Goal: Task Accomplishment & Management: Complete application form

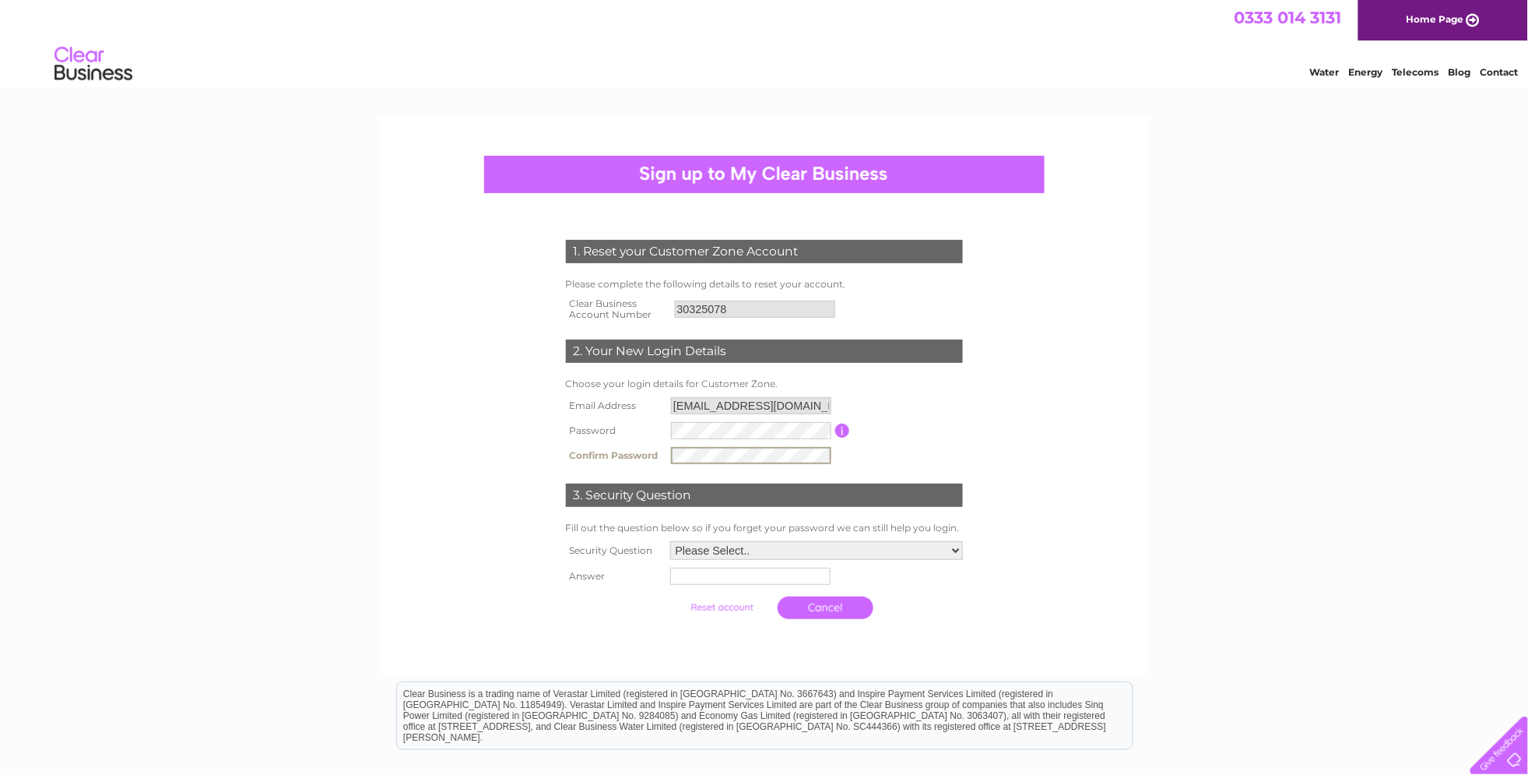
click at [747, 546] on select "Please Select.. In what town or city was your first job? In what town or city d…" at bounding box center [816, 550] width 293 height 19
select select "1"
click at [669, 543] on select "Please Select.. In what town or city was your first job? In what town or city d…" at bounding box center [816, 551] width 294 height 20
click at [717, 583] on input "text" at bounding box center [751, 576] width 162 height 19
type input "oldham"
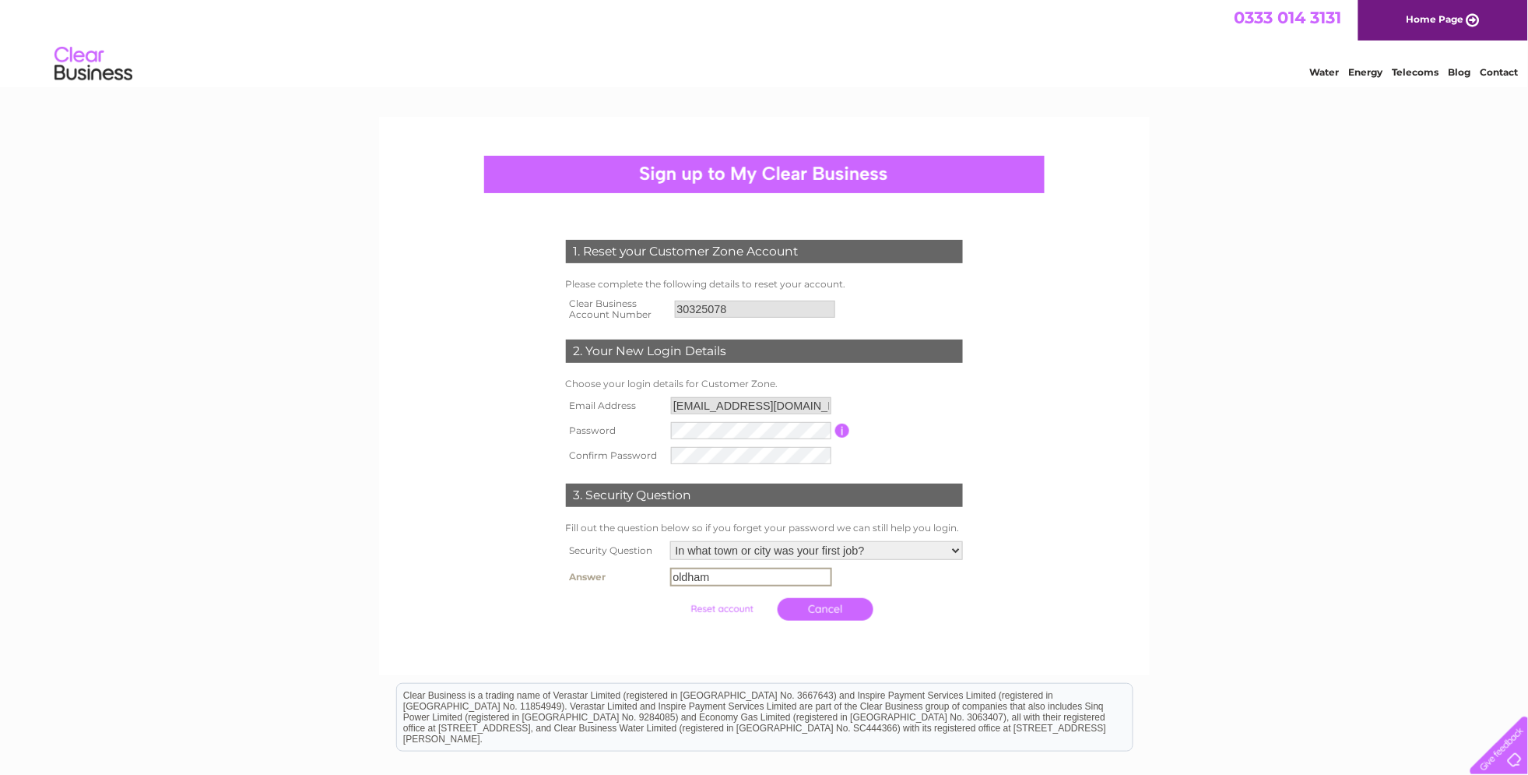
click at [1196, 546] on div "1. Reset your Customer Zone Account Please complete the following details to re…" at bounding box center [764, 529] width 1528 height 824
click at [697, 607] on input "submit" at bounding box center [722, 607] width 96 height 22
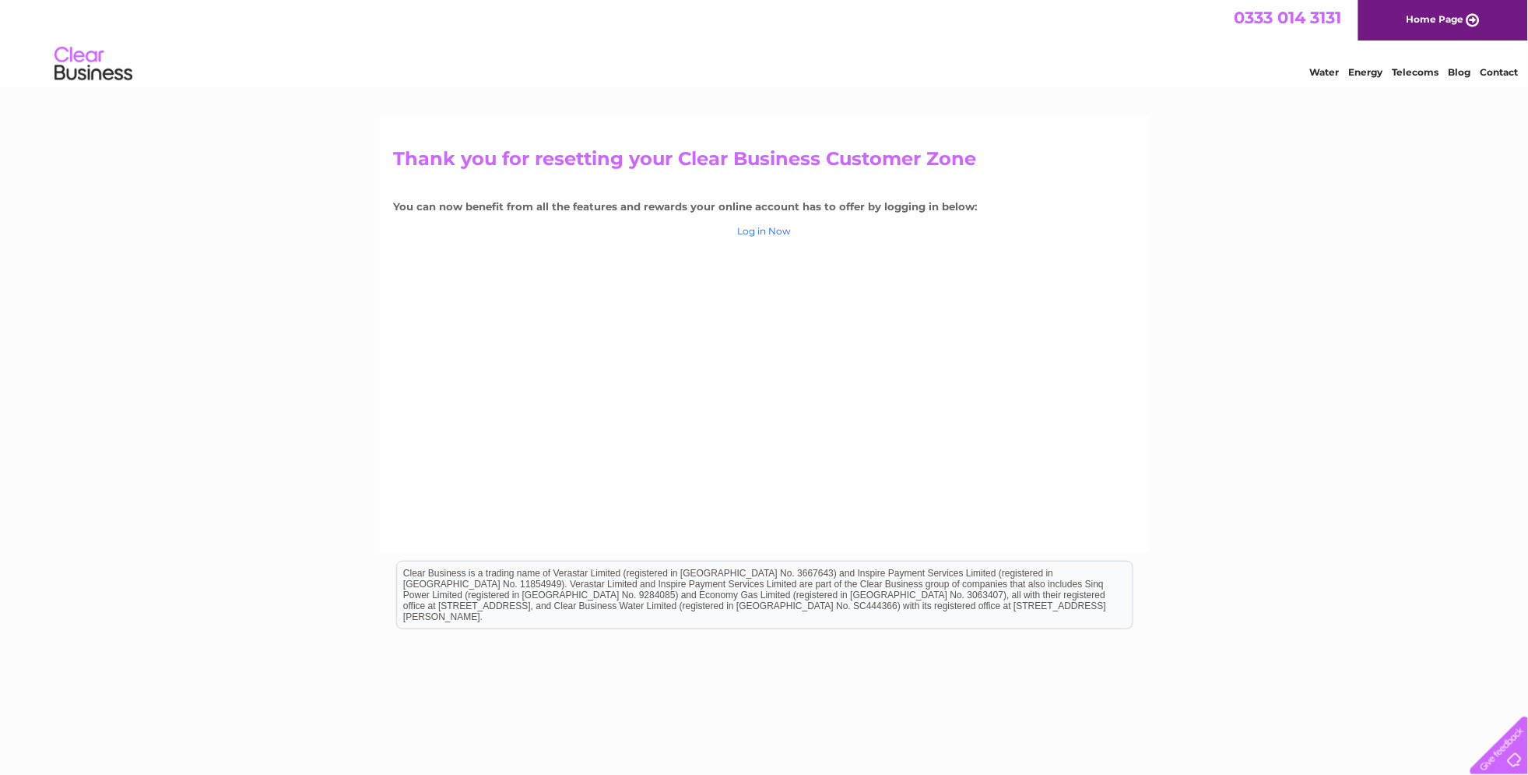
click at [766, 227] on link "Log in Now" at bounding box center [764, 231] width 54 height 12
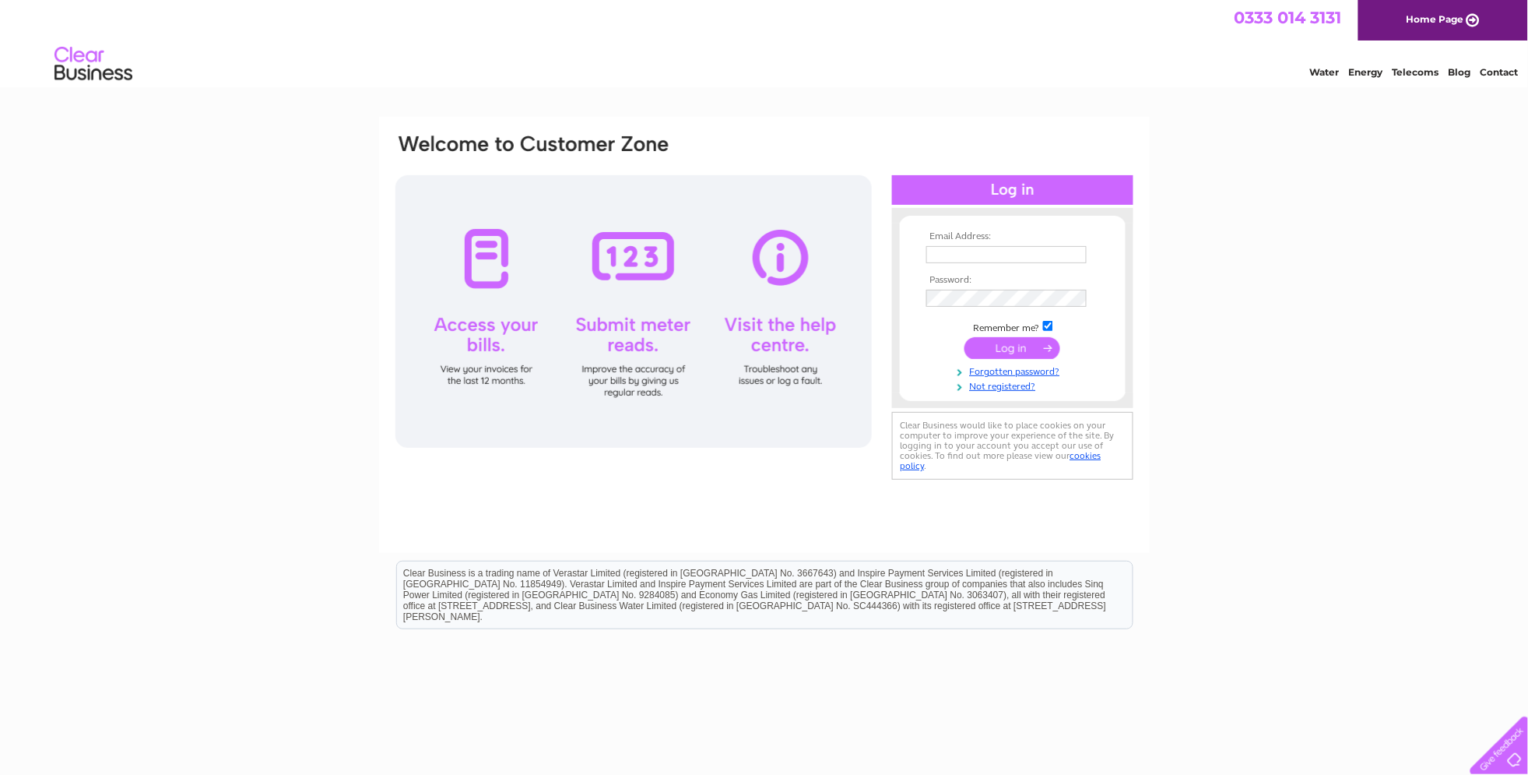
type input "mark@theoldschoolbbqbus.co.uk"
click at [1015, 343] on input "submit" at bounding box center [1012, 348] width 96 height 22
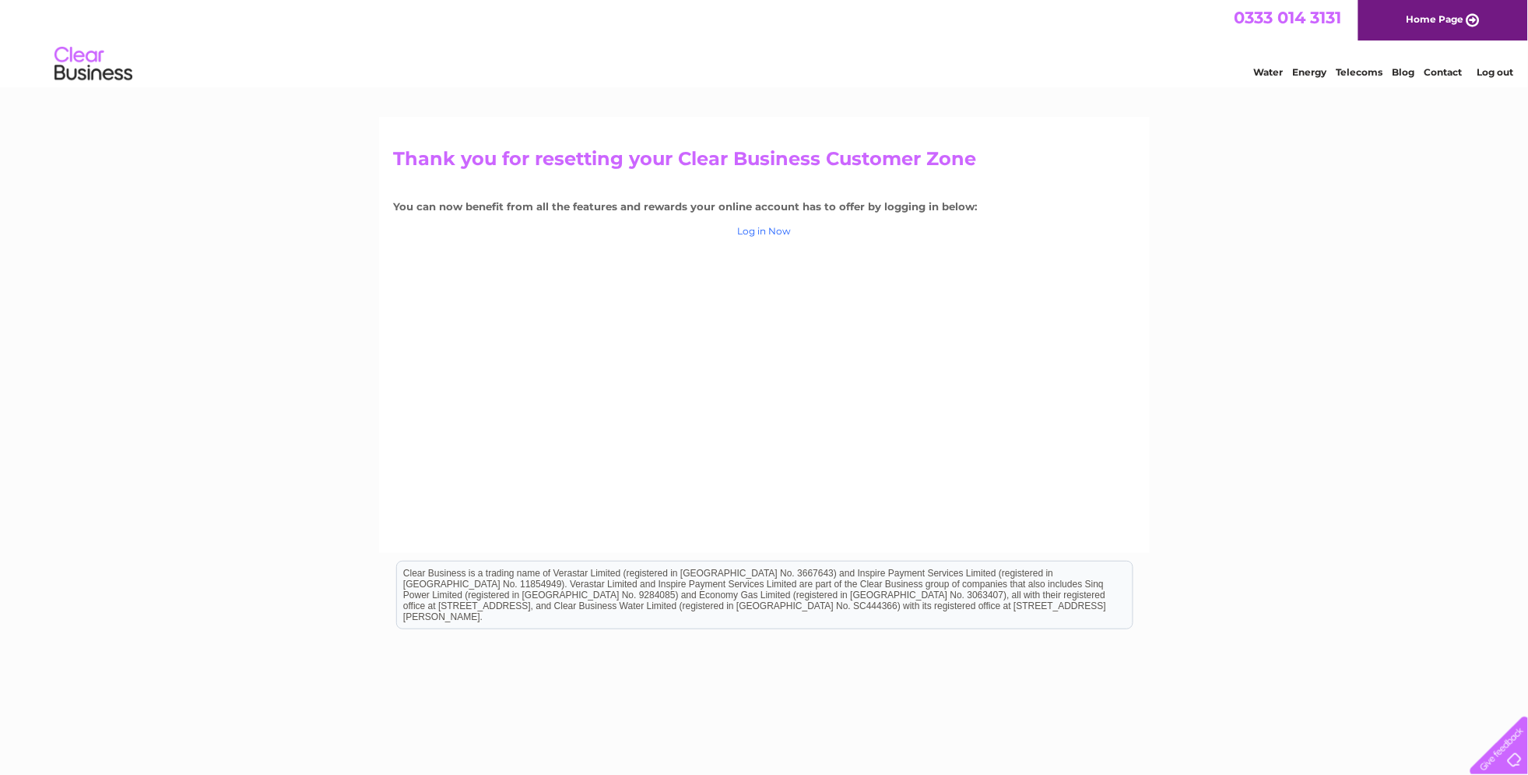
click at [762, 233] on link "Log in Now" at bounding box center [764, 231] width 54 height 12
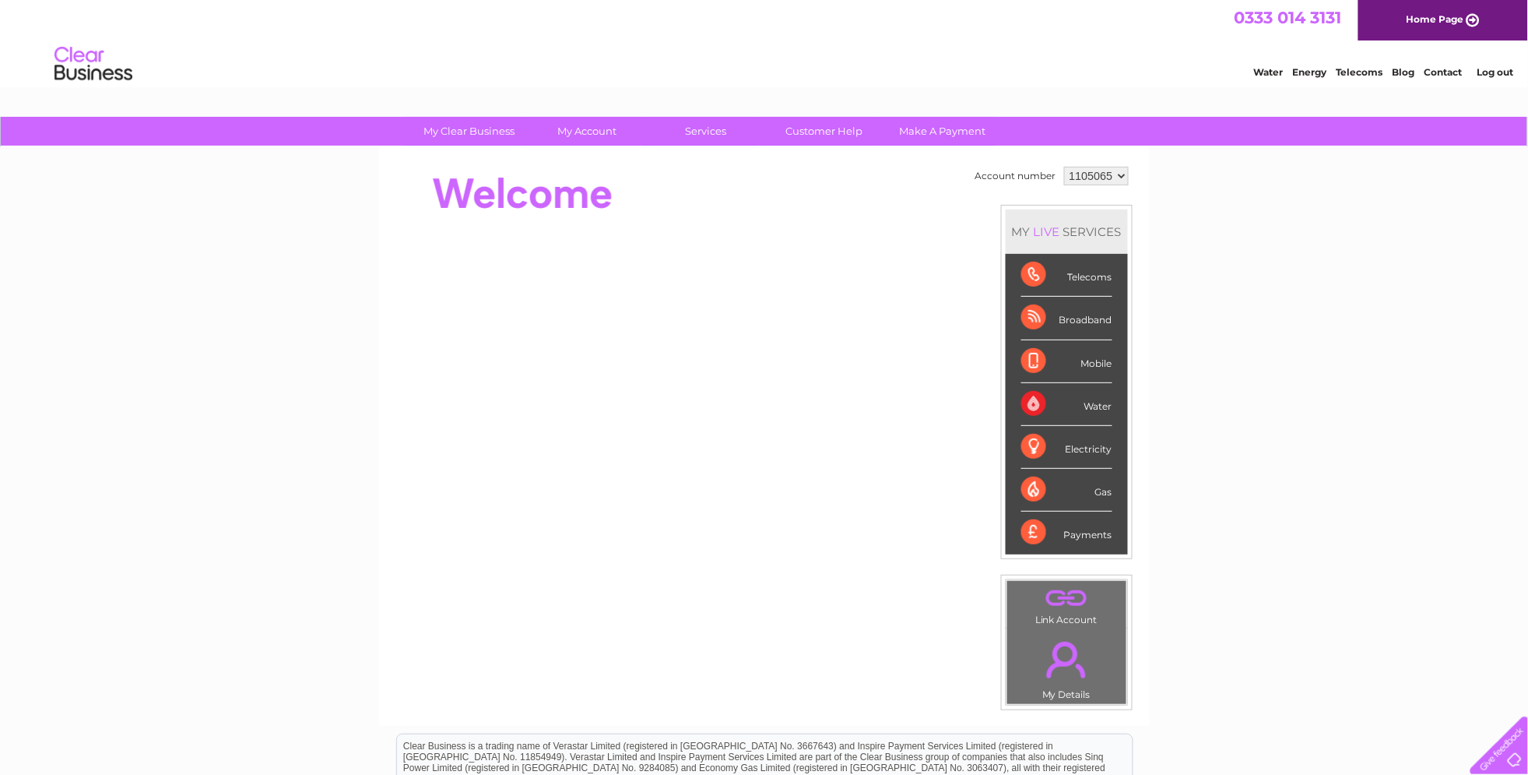
click at [1491, 76] on link "Log out" at bounding box center [1495, 72] width 37 height 12
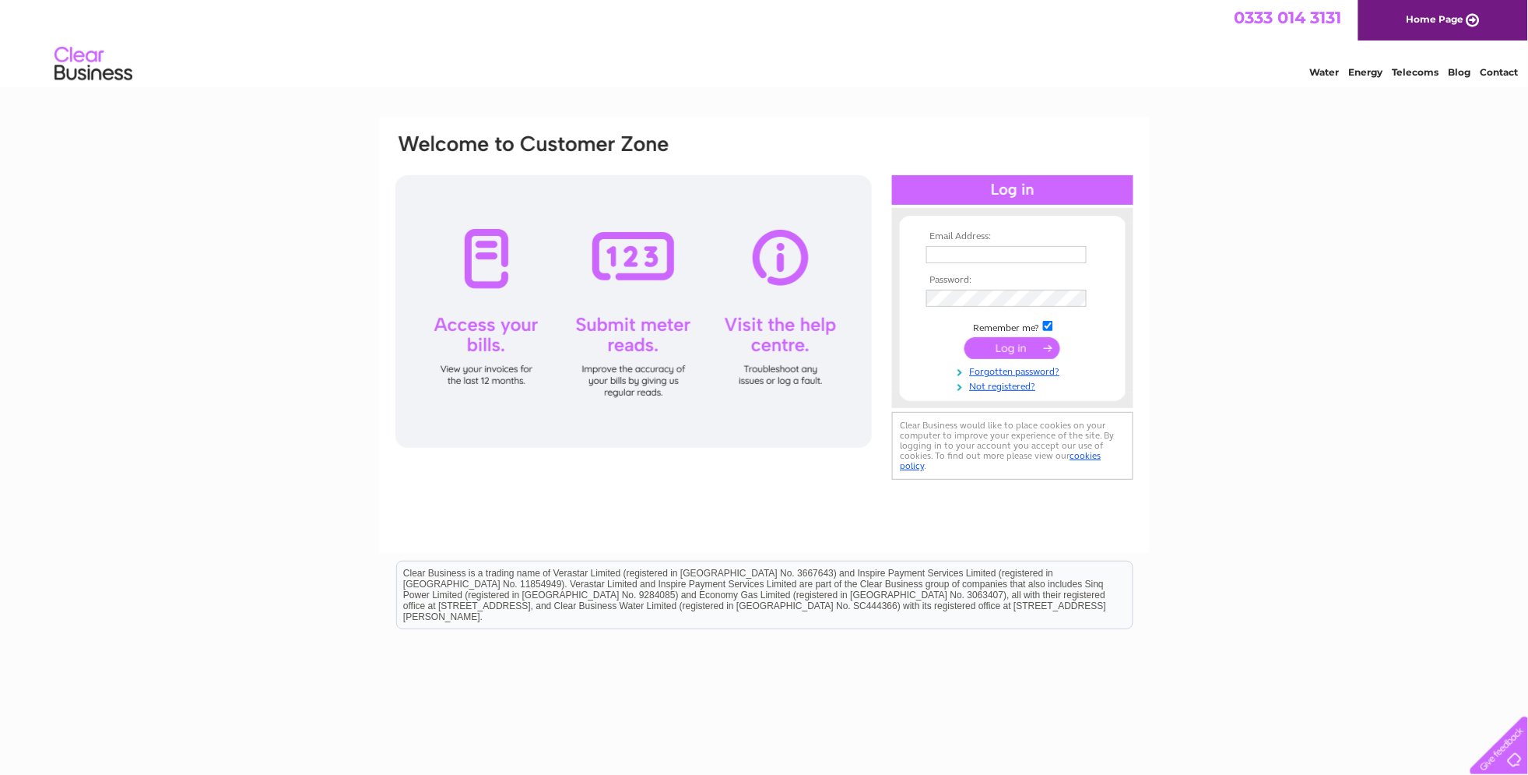
type input "mark@theoldschoolbbqbus.co.uk"
click at [898, 293] on div "Email Address: mark@theoldschoolbbqbus.co.uk Password:" at bounding box center [1012, 307] width 241 height 169
click at [1201, 269] on div "Email Address: mark@theoldschoolbbqbus.co.uk Password:" at bounding box center [764, 468] width 1528 height 702
click at [1007, 346] on input "submit" at bounding box center [1012, 348] width 96 height 22
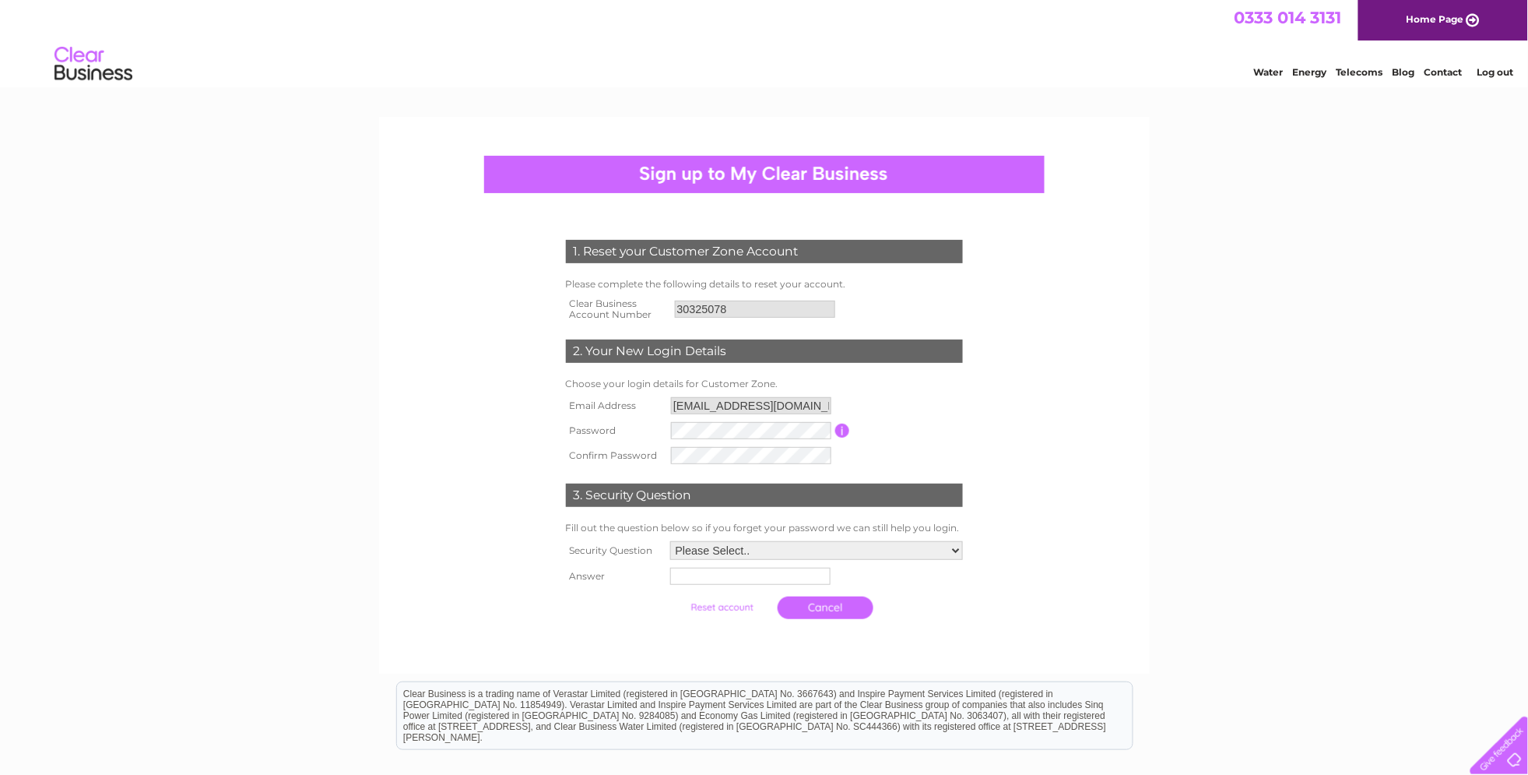
click at [758, 402] on input "[EMAIL_ADDRESS][DOMAIN_NAME]" at bounding box center [751, 405] width 160 height 17
click at [799, 403] on input "[EMAIL_ADDRESS][DOMAIN_NAME]" at bounding box center [752, 406] width 162 height 19
click at [690, 408] on input "[EMAIL_ADDRESS][DOMAIN_NAME]" at bounding box center [752, 406] width 162 height 19
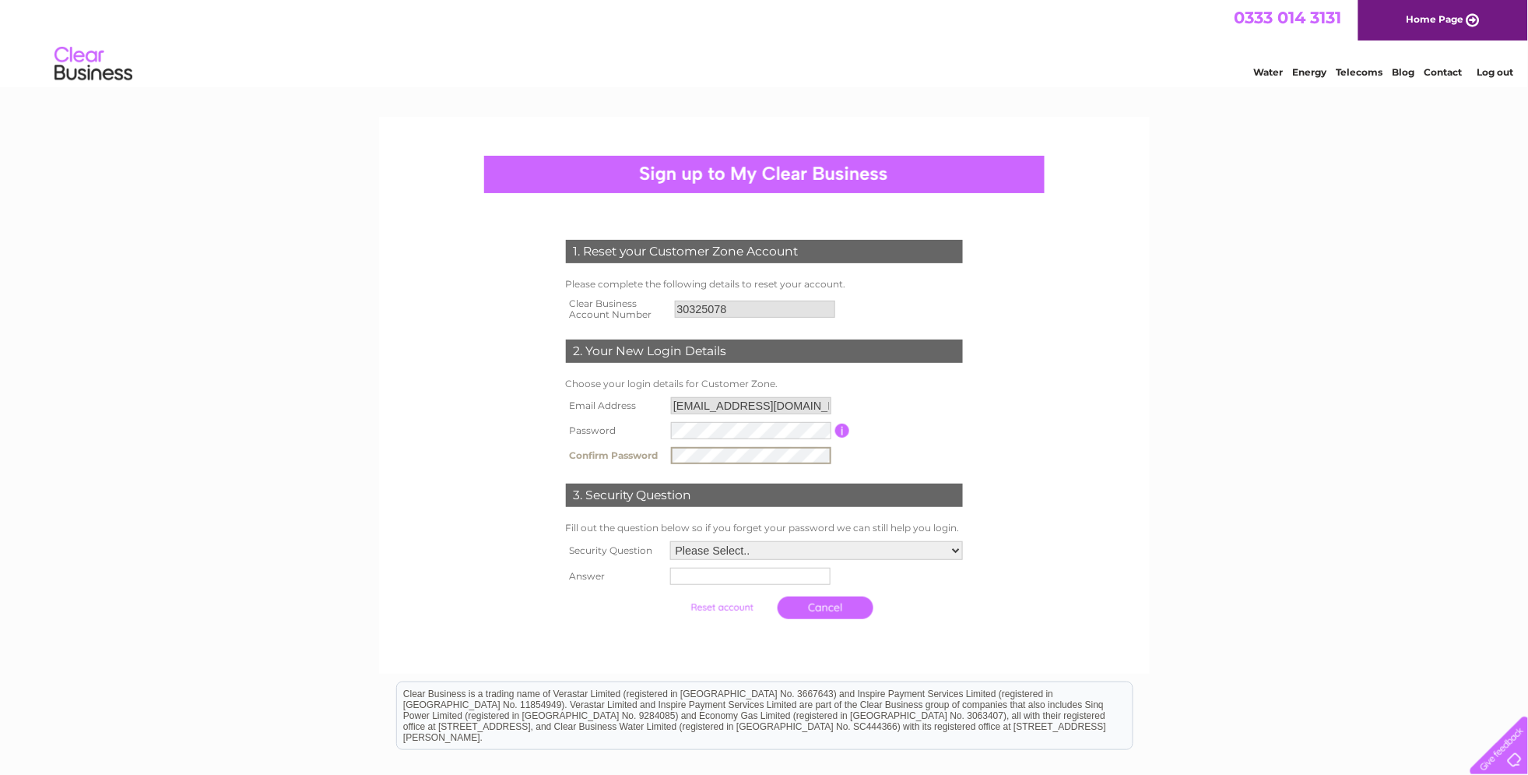
click at [956, 443] on td "Password must be at least 6 characters long" at bounding box center [908, 430] width 116 height 25
click at [775, 547] on select "Please Select.. In what town or city was your first job? In what town or city d…" at bounding box center [816, 551] width 294 height 20
select select "1"
click at [669, 543] on select "Please Select.. In what town or city was your first job? In what town or city d…" at bounding box center [816, 551] width 294 height 20
click at [729, 587] on tbody "Security Question Please Select.. In what town or city was your first job? In w…" at bounding box center [764, 582] width 405 height 91
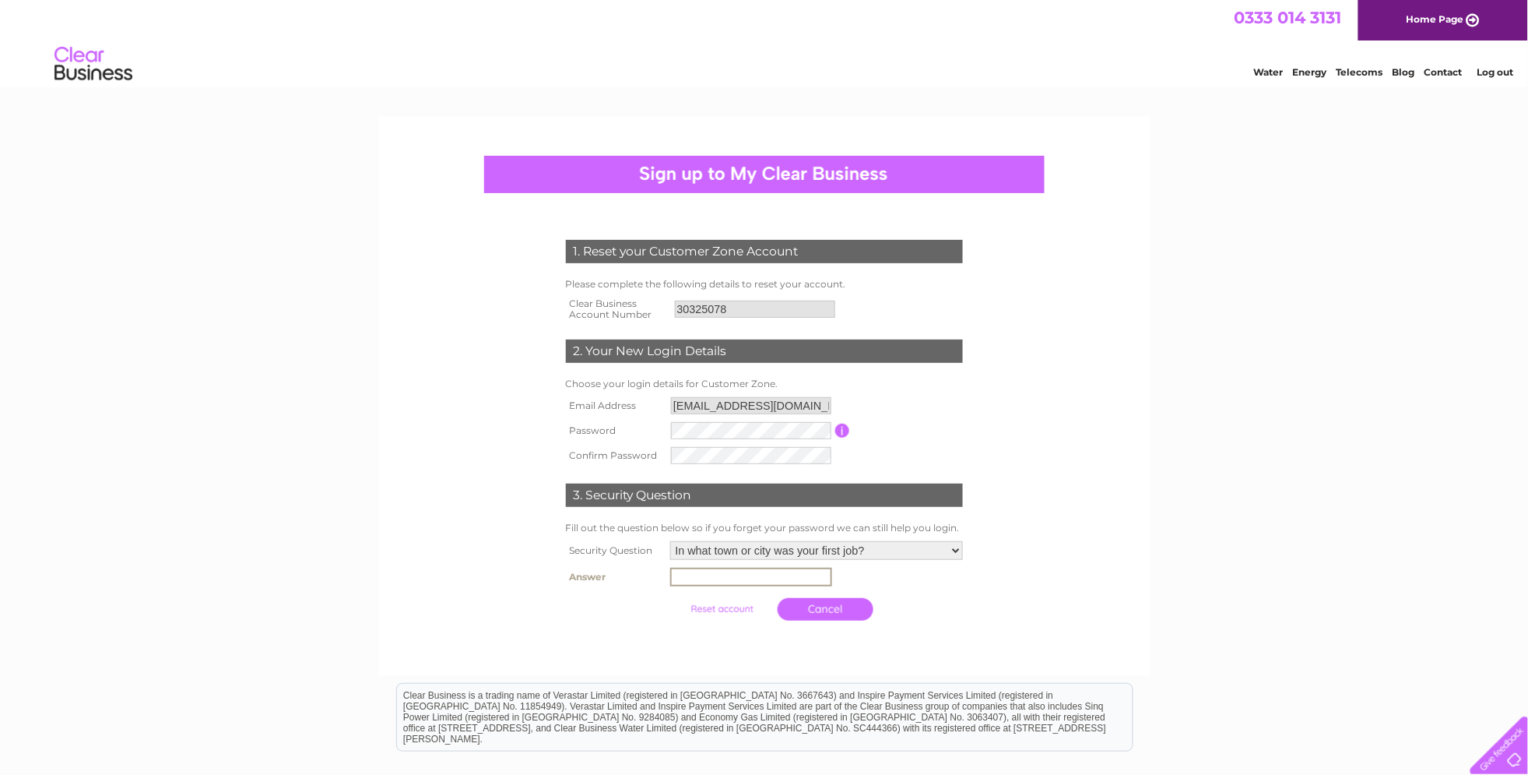
type input "oldham"
click at [718, 607] on input "submit" at bounding box center [722, 609] width 96 height 22
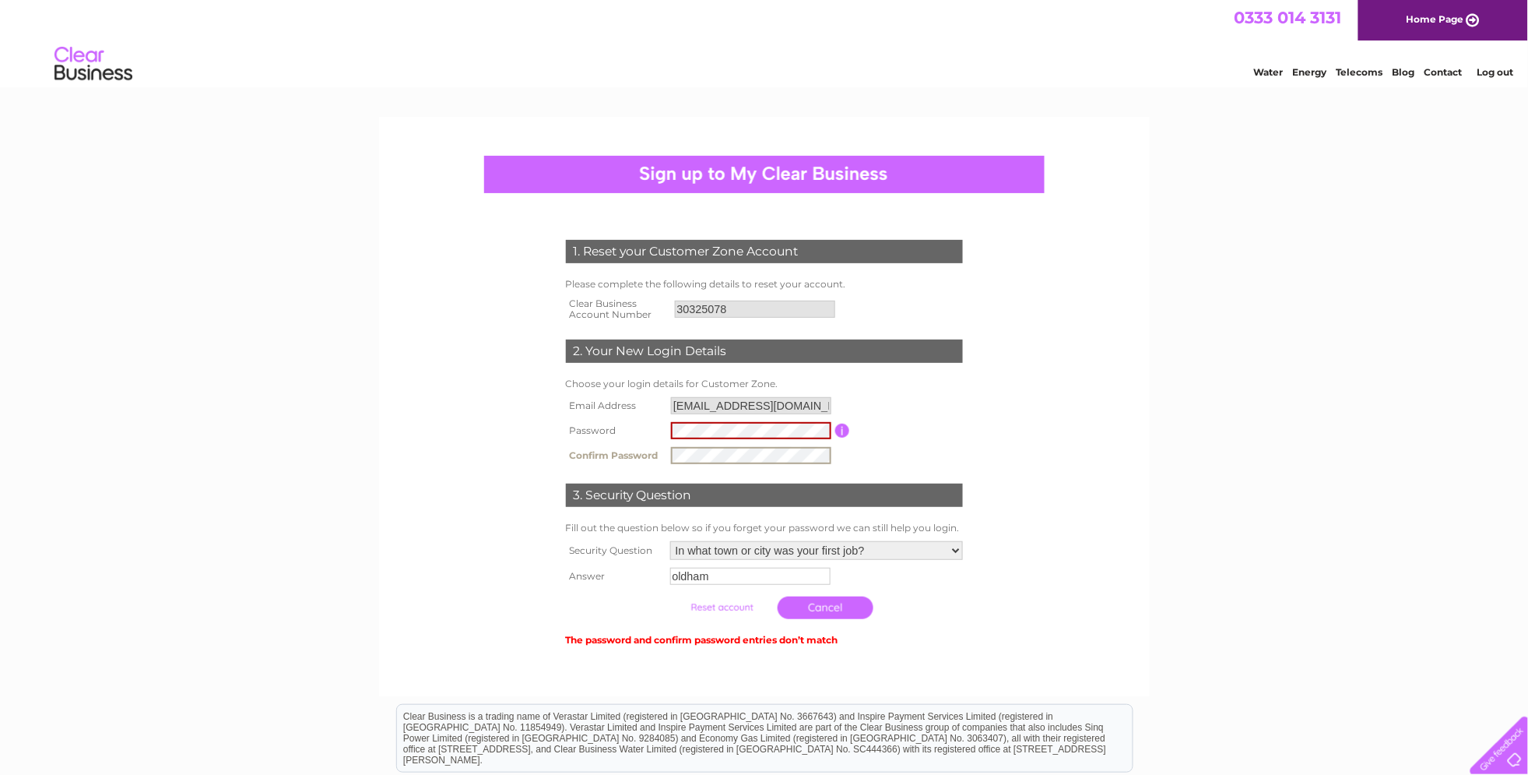
click at [904, 411] on table "Email Address mark@theoldschoolbbqbus.co.uk Password Password must be at least …" at bounding box center [764, 430] width 405 height 75
click at [721, 602] on input "submit" at bounding box center [722, 607] width 96 height 22
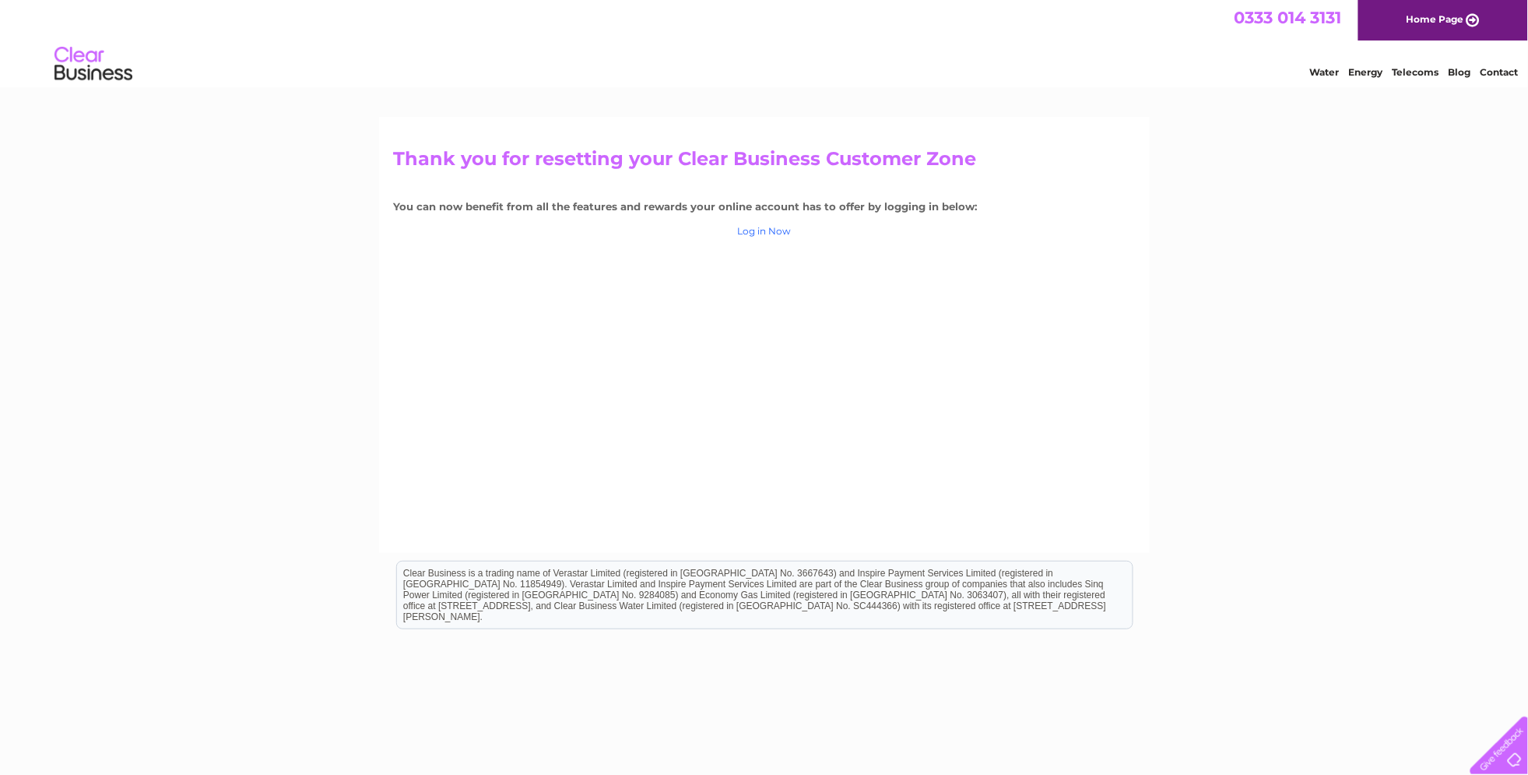
click at [773, 230] on link "Log in Now" at bounding box center [764, 231] width 54 height 12
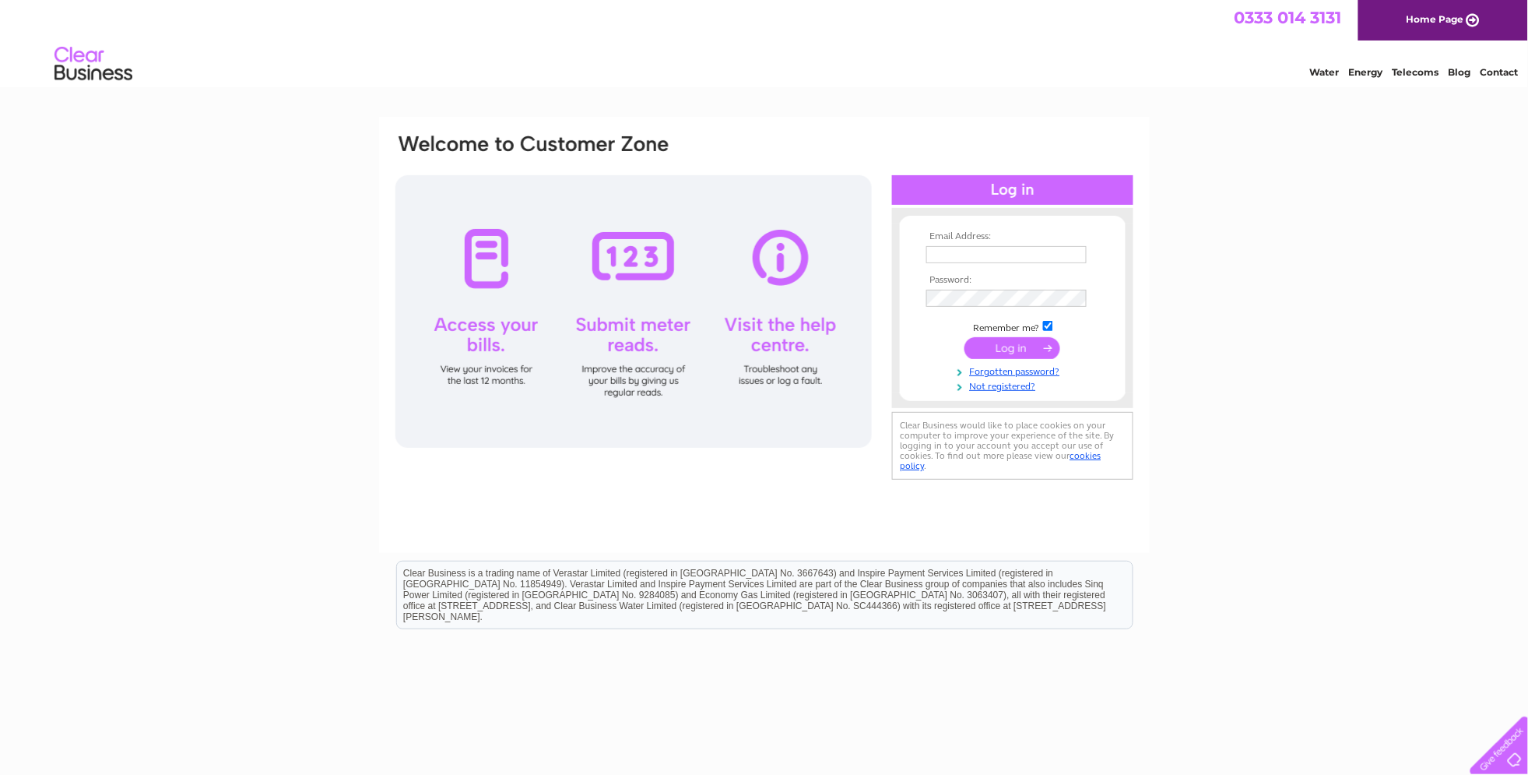
type input "[EMAIL_ADDRESS][DOMAIN_NAME]"
click at [1449, 78] on div "Email Address: mark@theoldschoolbbqbus.co.uk Password:" at bounding box center [1460, 70] width 23 height 16
click at [1199, 250] on div "Email Address: mark@theoldschoolbbqbus.co.uk Password:" at bounding box center [764, 468] width 1528 height 702
click at [1005, 346] on input "submit" at bounding box center [1012, 348] width 96 height 22
